Goal: Task Accomplishment & Management: Use online tool/utility

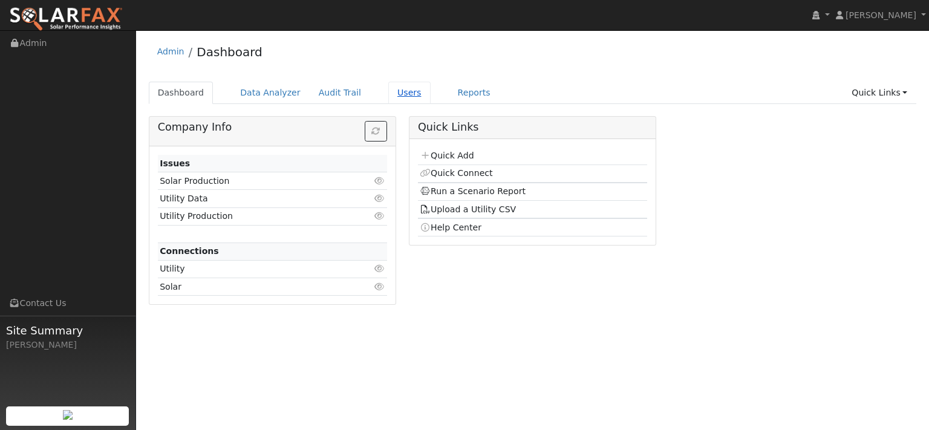
click at [430, 103] on link "Users" at bounding box center [409, 93] width 42 height 22
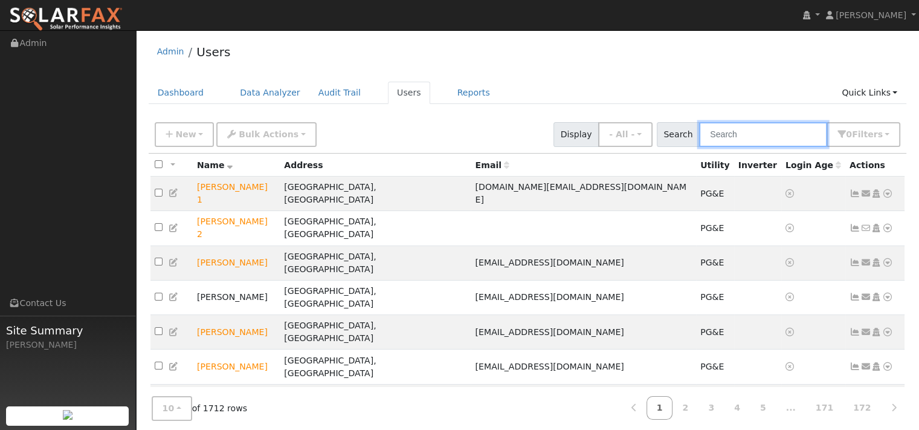
click at [699, 146] on input "text" at bounding box center [763, 134] width 128 height 25
paste input "[PERSON_NAME]"
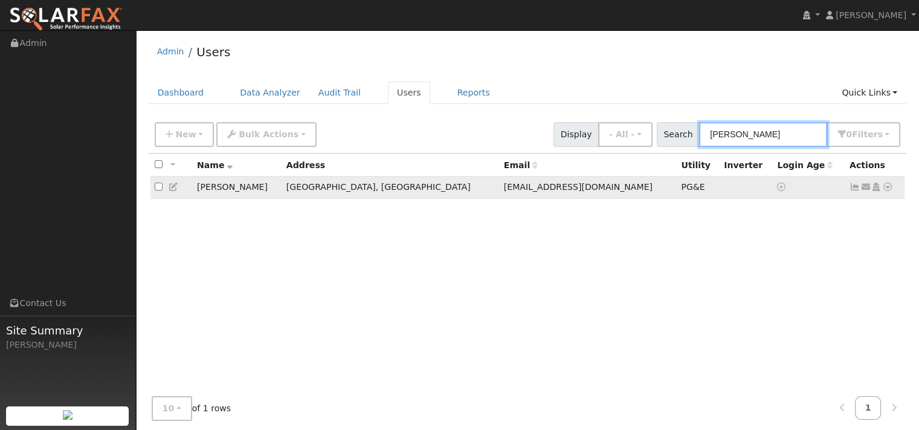
type input "Sebastian Alejandres"
click at [883, 191] on icon at bounding box center [888, 187] width 11 height 8
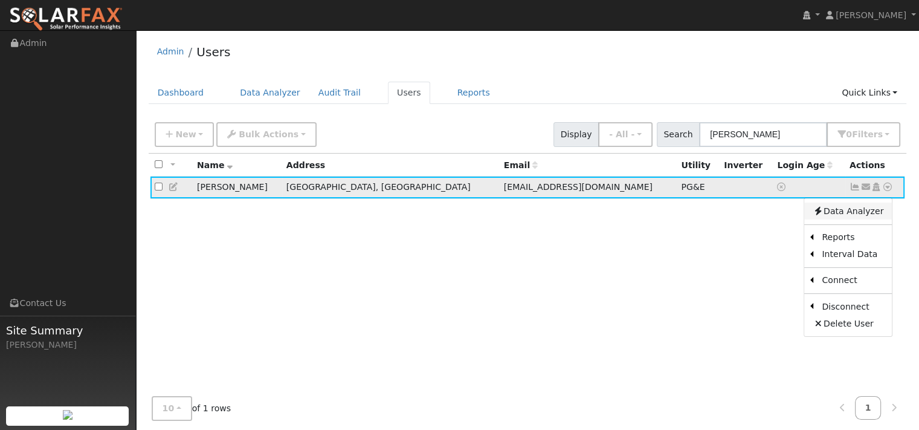
click at [857, 219] on link "Data Analyzer" at bounding box center [849, 211] width 88 height 17
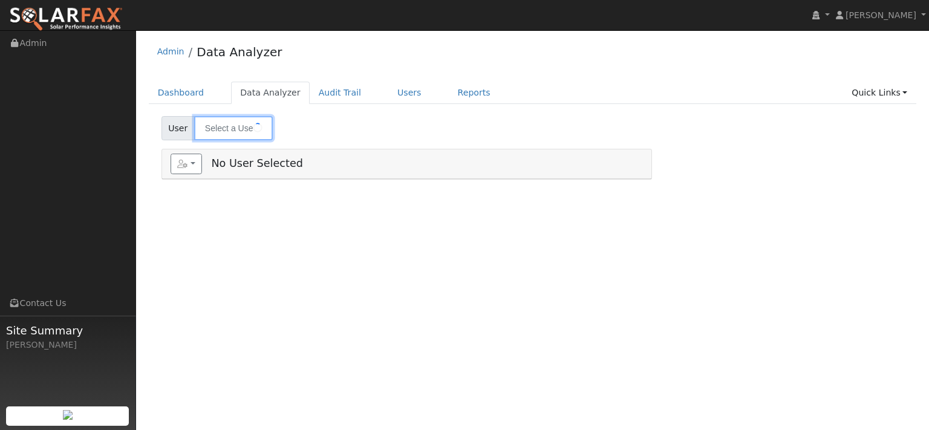
type input "[PERSON_NAME]"
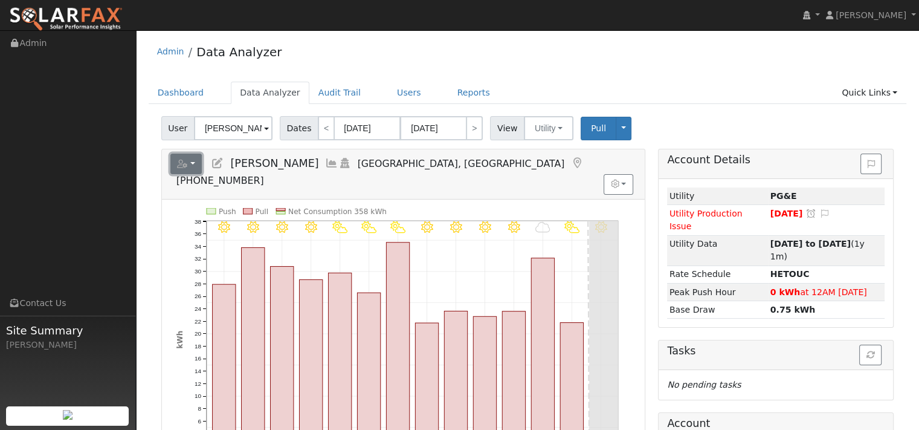
click at [188, 168] on icon "button" at bounding box center [182, 164] width 11 height 8
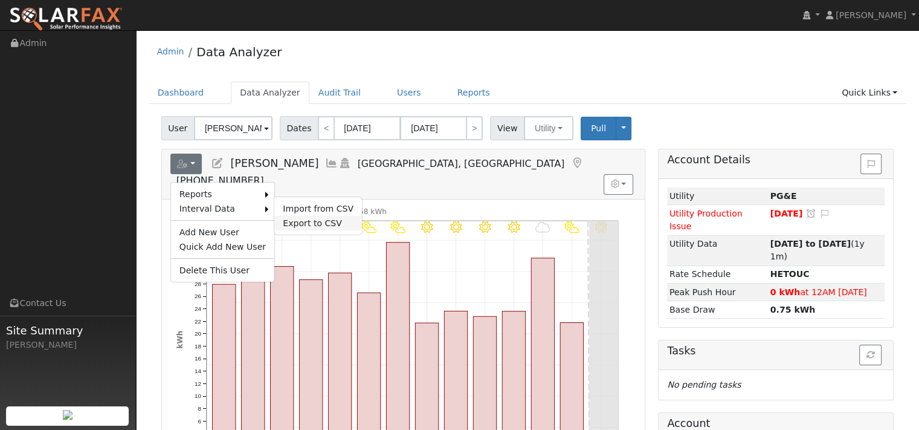
click at [330, 230] on link "Export to CSV" at bounding box center [318, 223] width 88 height 15
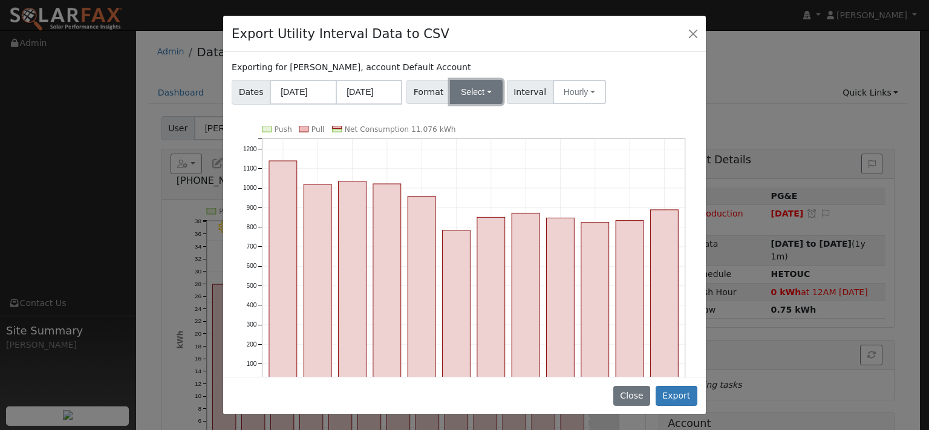
click at [497, 104] on button "Select" at bounding box center [476, 92] width 53 height 24
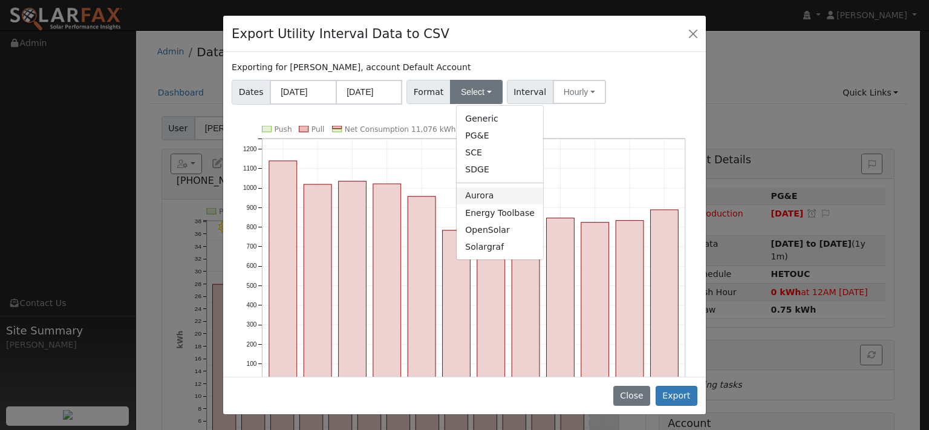
click at [489, 204] on link "Aurora" at bounding box center [499, 195] width 86 height 17
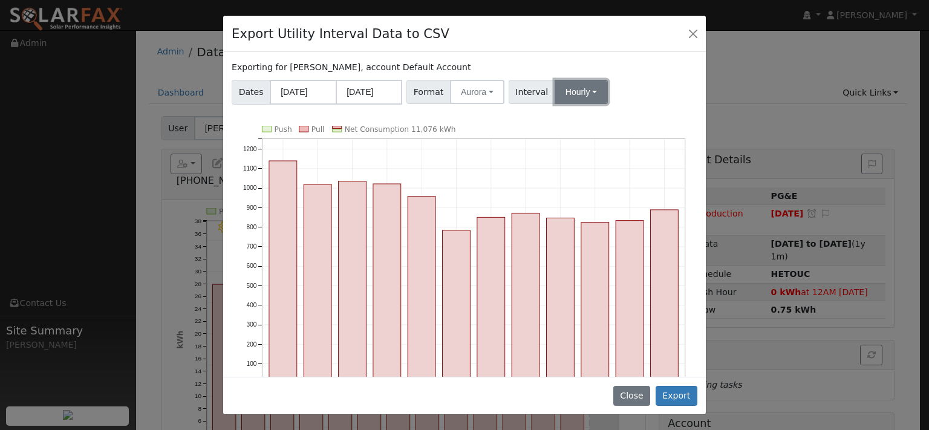
click at [608, 104] on button "Hourly" at bounding box center [580, 92] width 53 height 24
click at [606, 127] on link "15 Minute" at bounding box center [602, 118] width 84 height 17
click at [670, 389] on button "Export" at bounding box center [676, 396] width 42 height 21
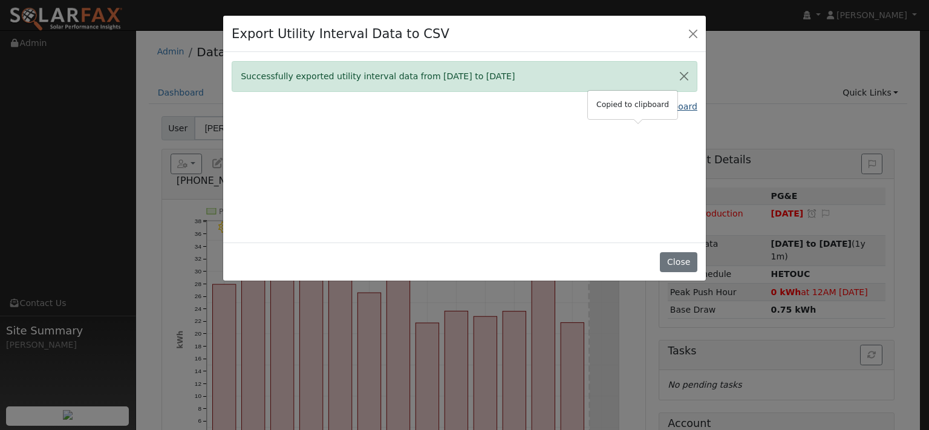
click at [619, 113] on link "Copy Data To Clipboard" at bounding box center [647, 106] width 100 height 13
